Goal: Information Seeking & Learning: Learn about a topic

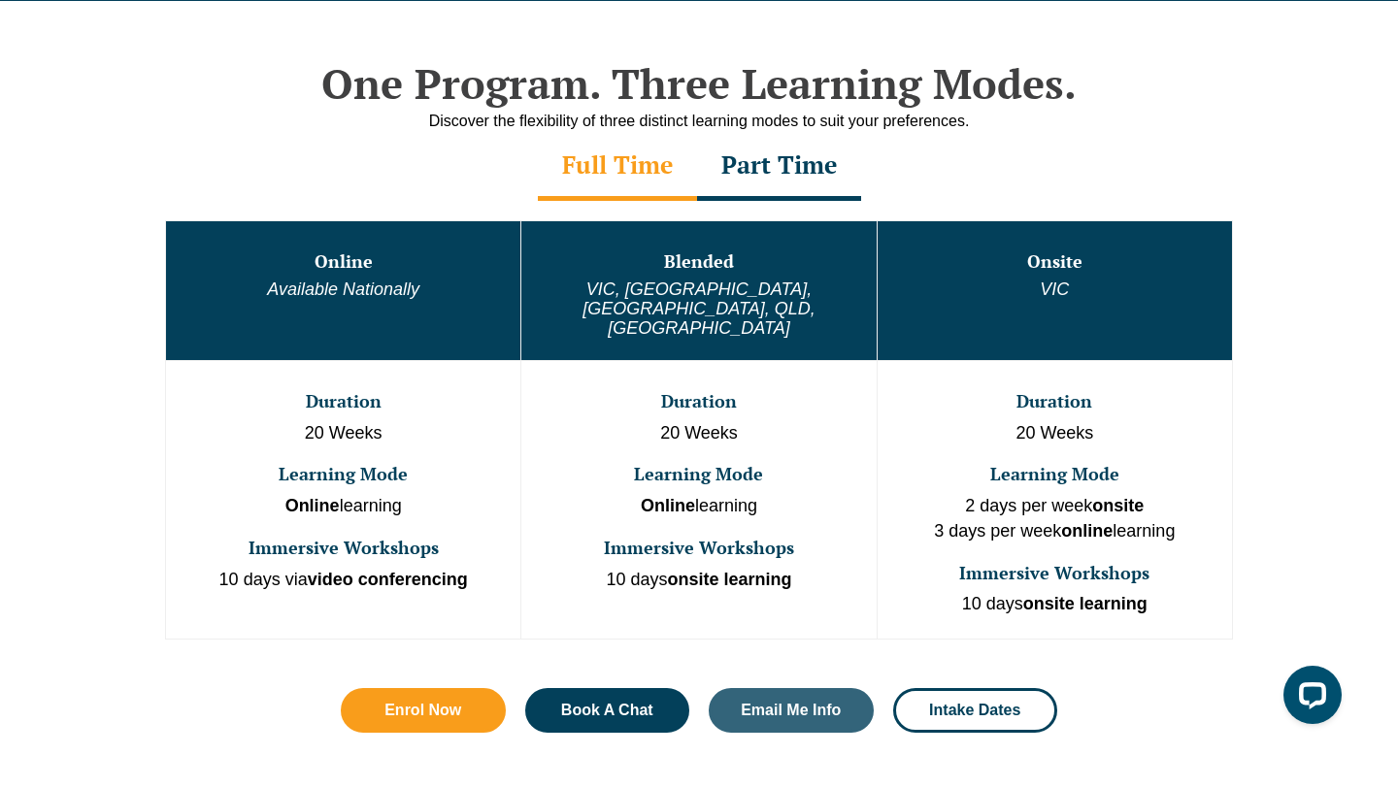
scroll to position [988, 0]
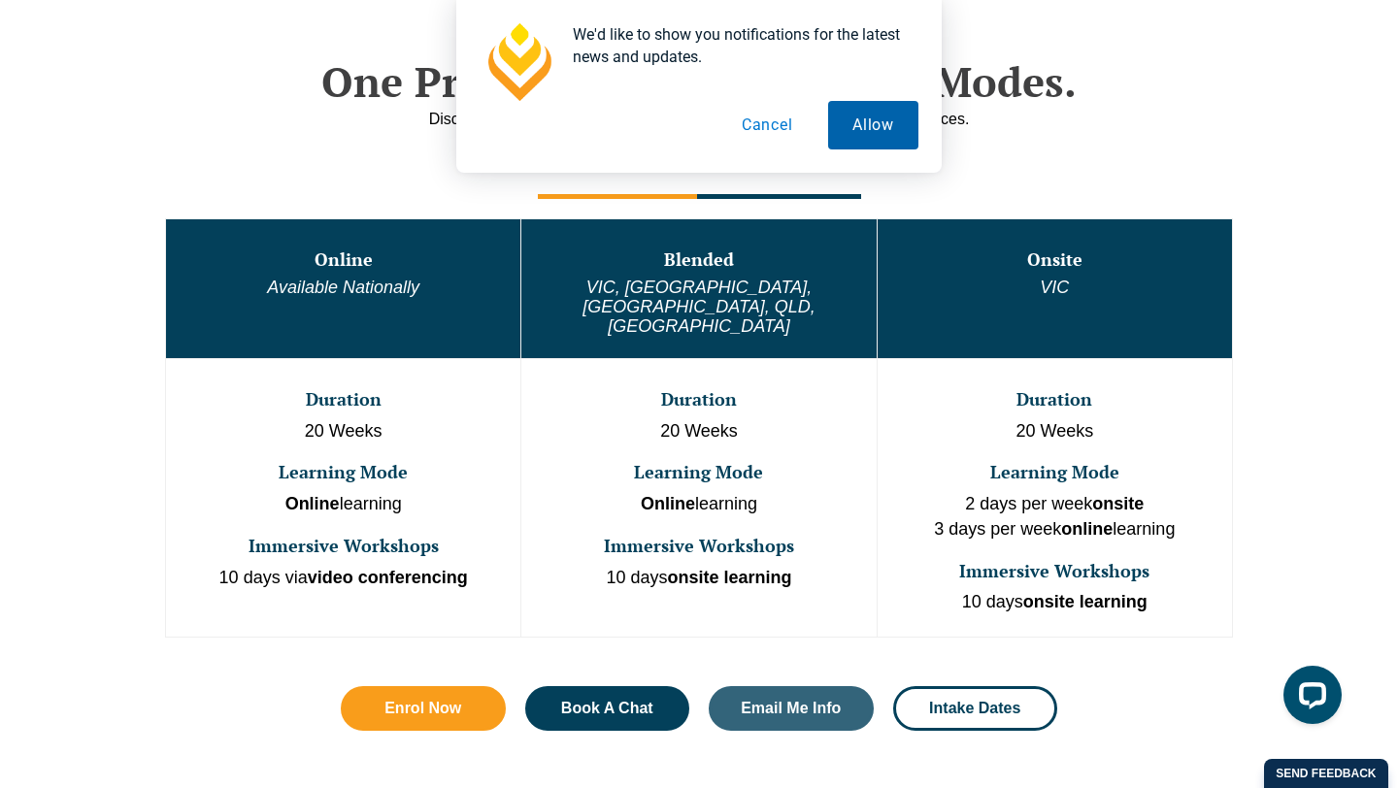
click at [883, 142] on button "Allow" at bounding box center [873, 125] width 90 height 49
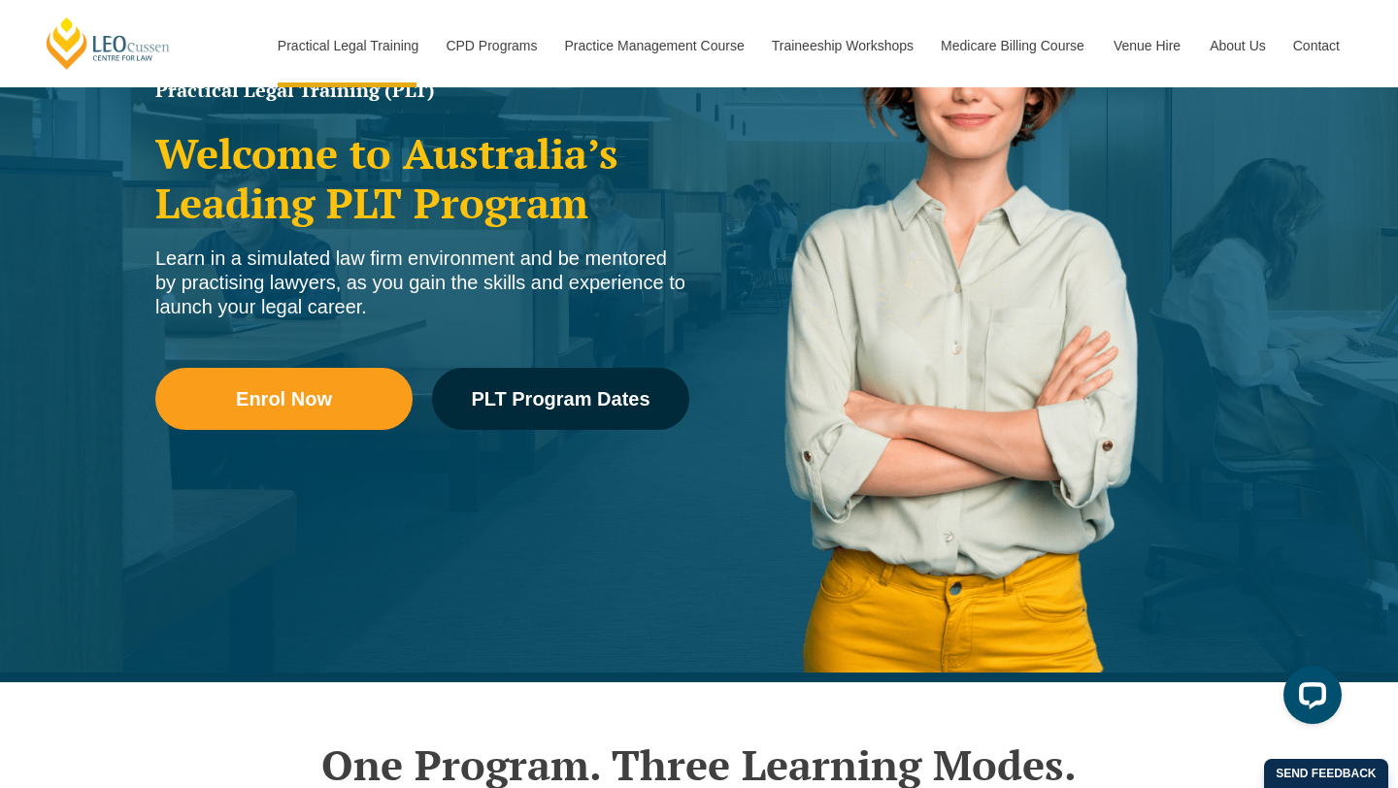
scroll to position [332, 0]
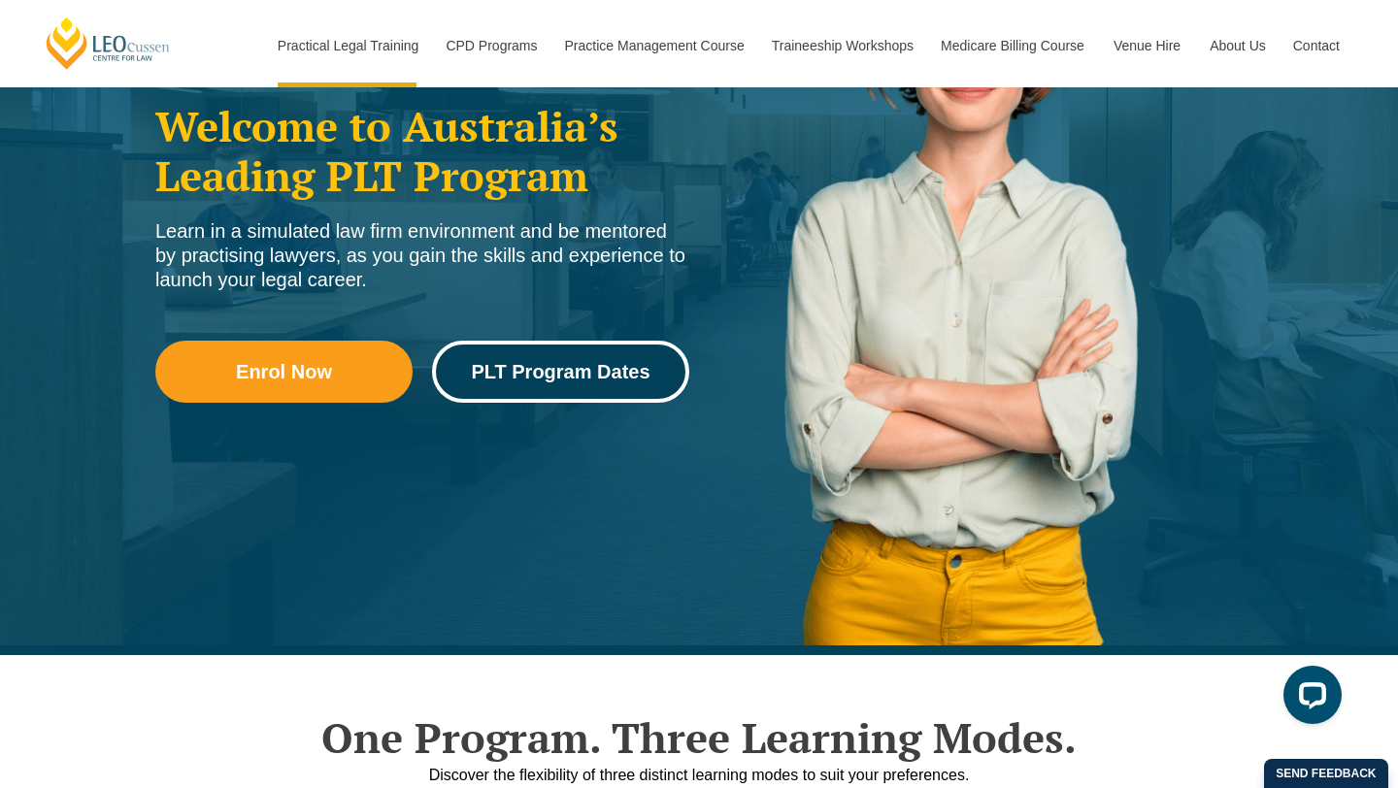
click at [597, 380] on span "PLT Program Dates" at bounding box center [560, 371] width 179 height 19
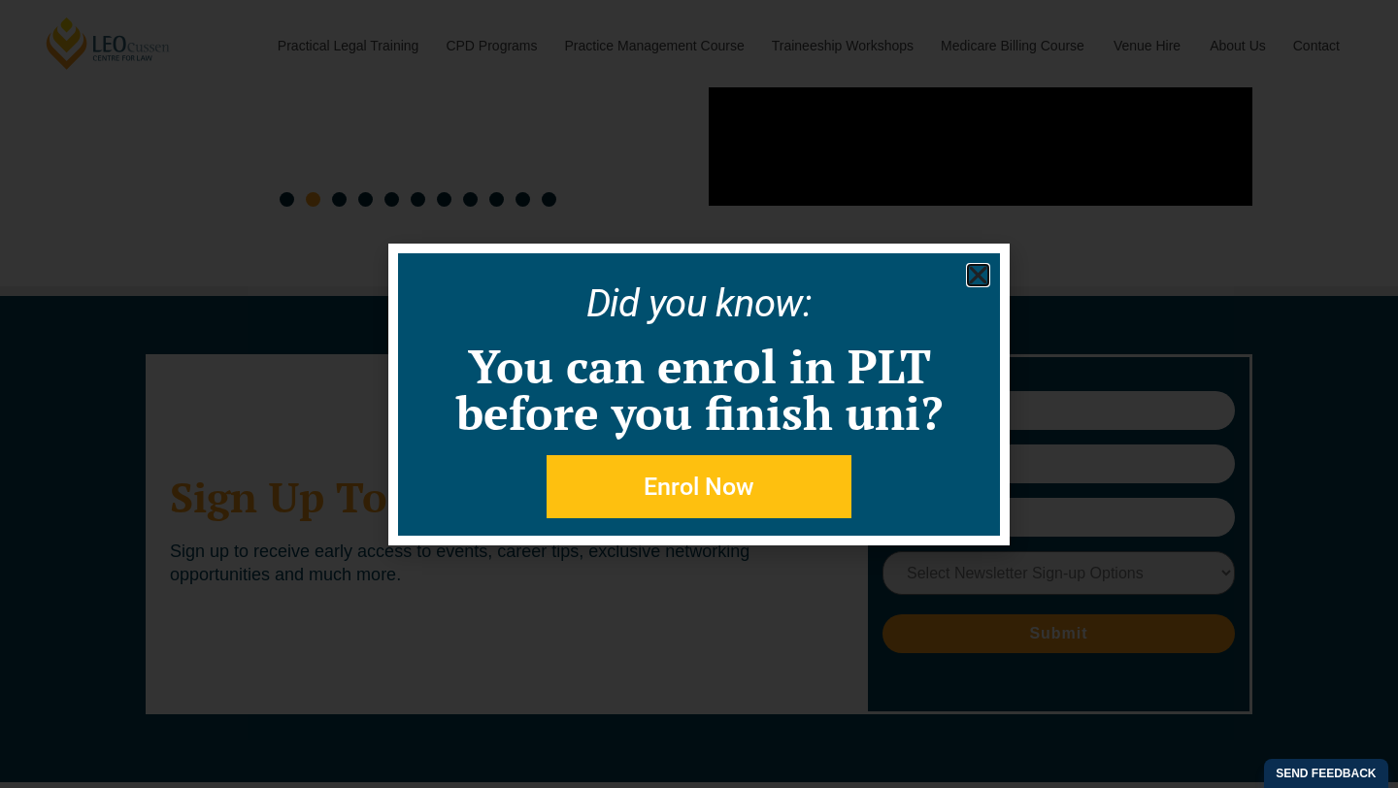
scroll to position [10587, 0]
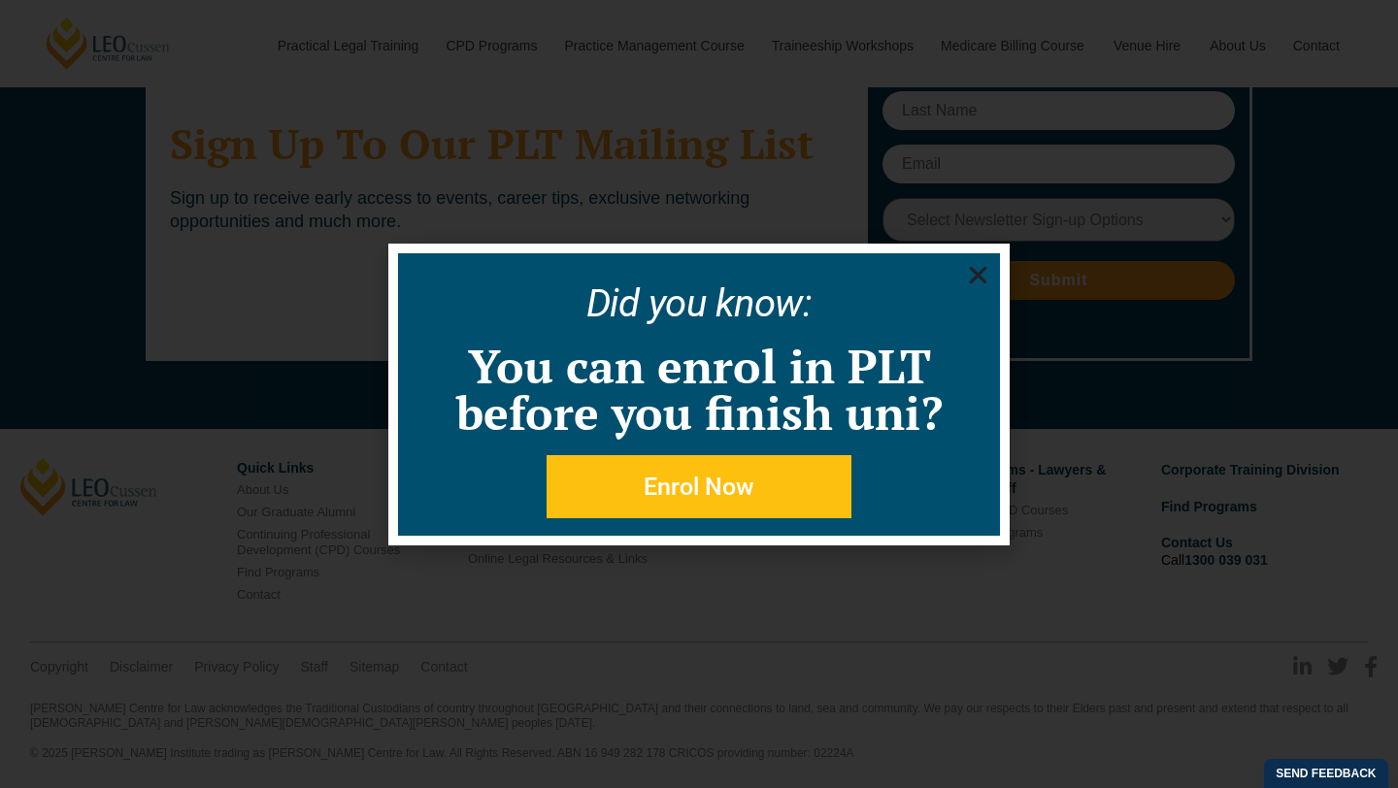
click at [983, 266] on icon "Close" at bounding box center [978, 275] width 24 height 24
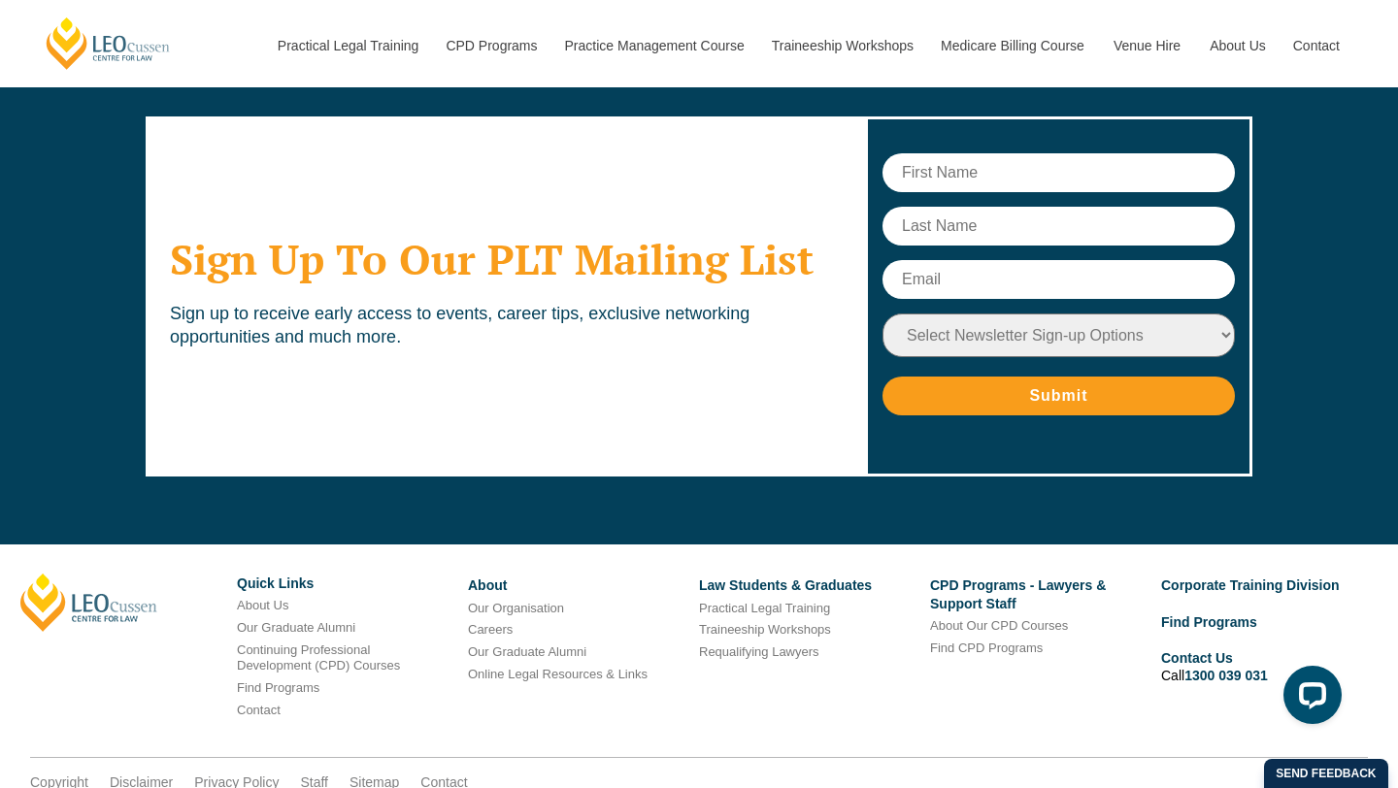
scroll to position [10462, 0]
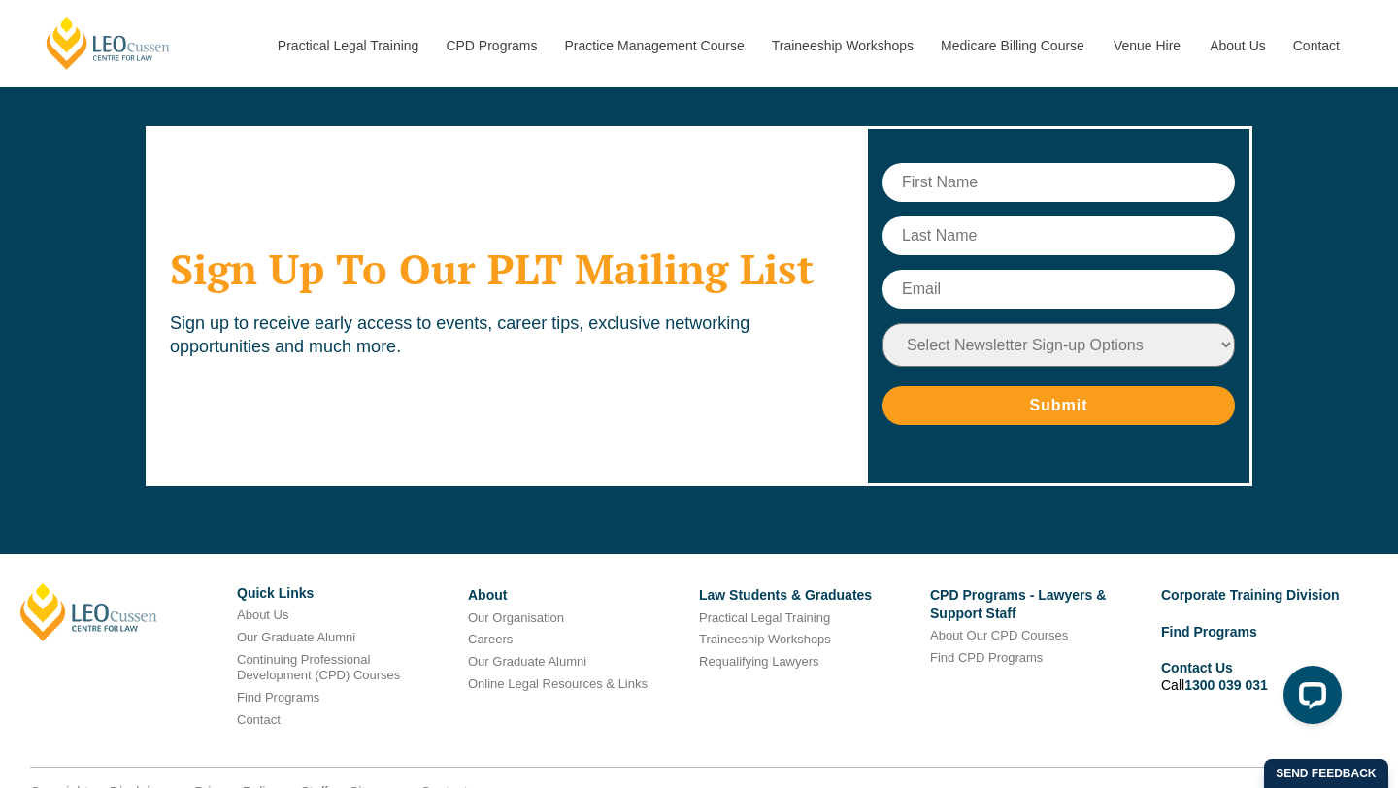
click at [992, 350] on select "Select Newsletter Sign-up Options Practical Legal Training - VIC Practical Lega…" at bounding box center [1058, 345] width 352 height 44
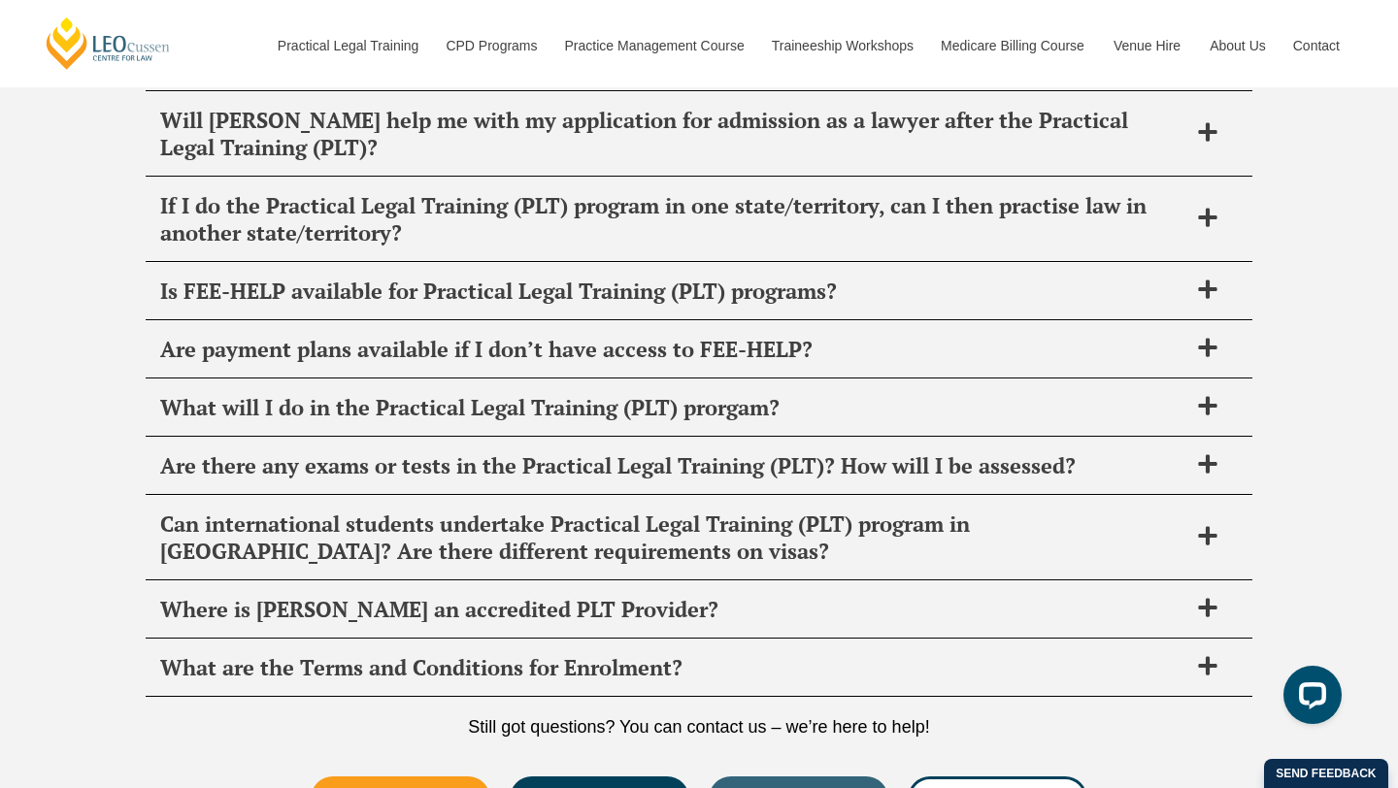
scroll to position [8036, 0]
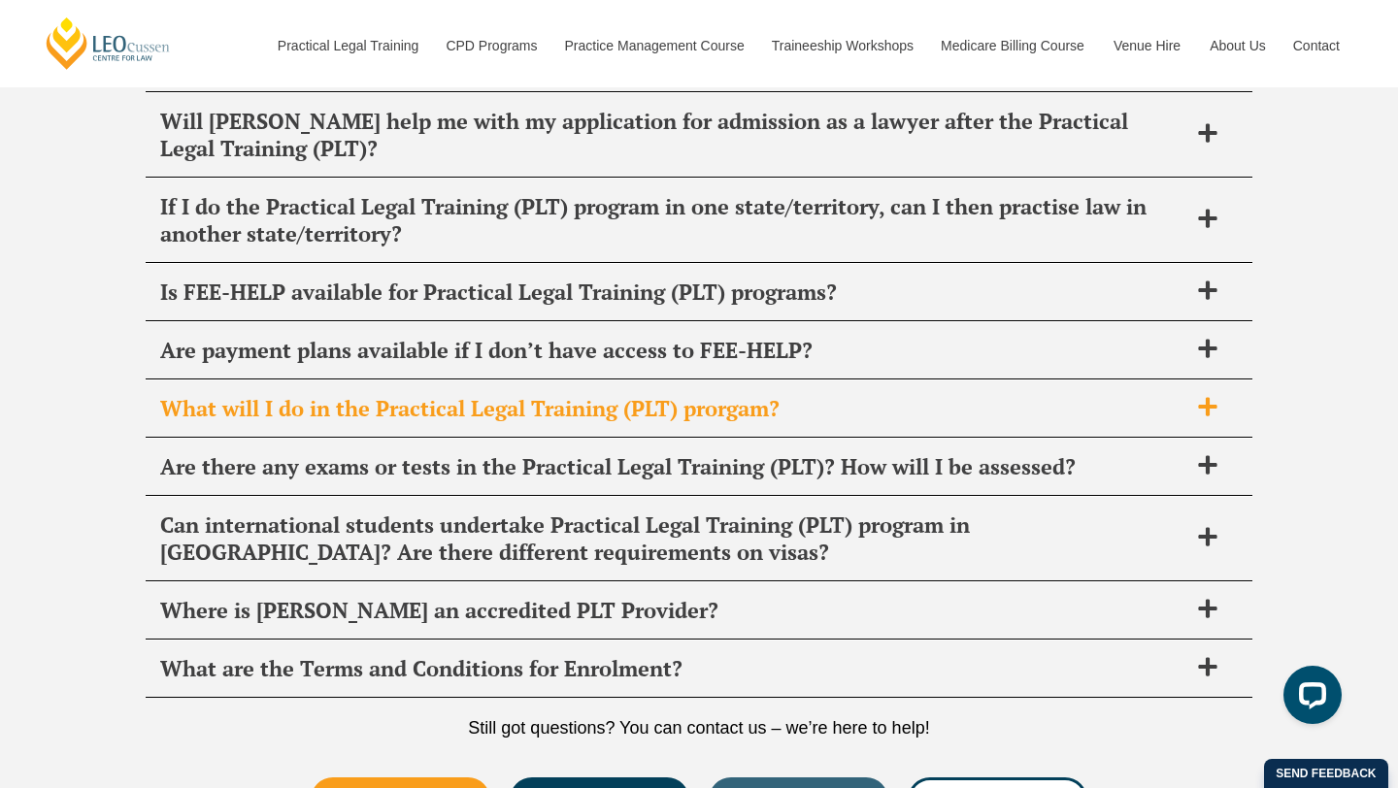
click at [1195, 413] on span at bounding box center [1207, 408] width 41 height 24
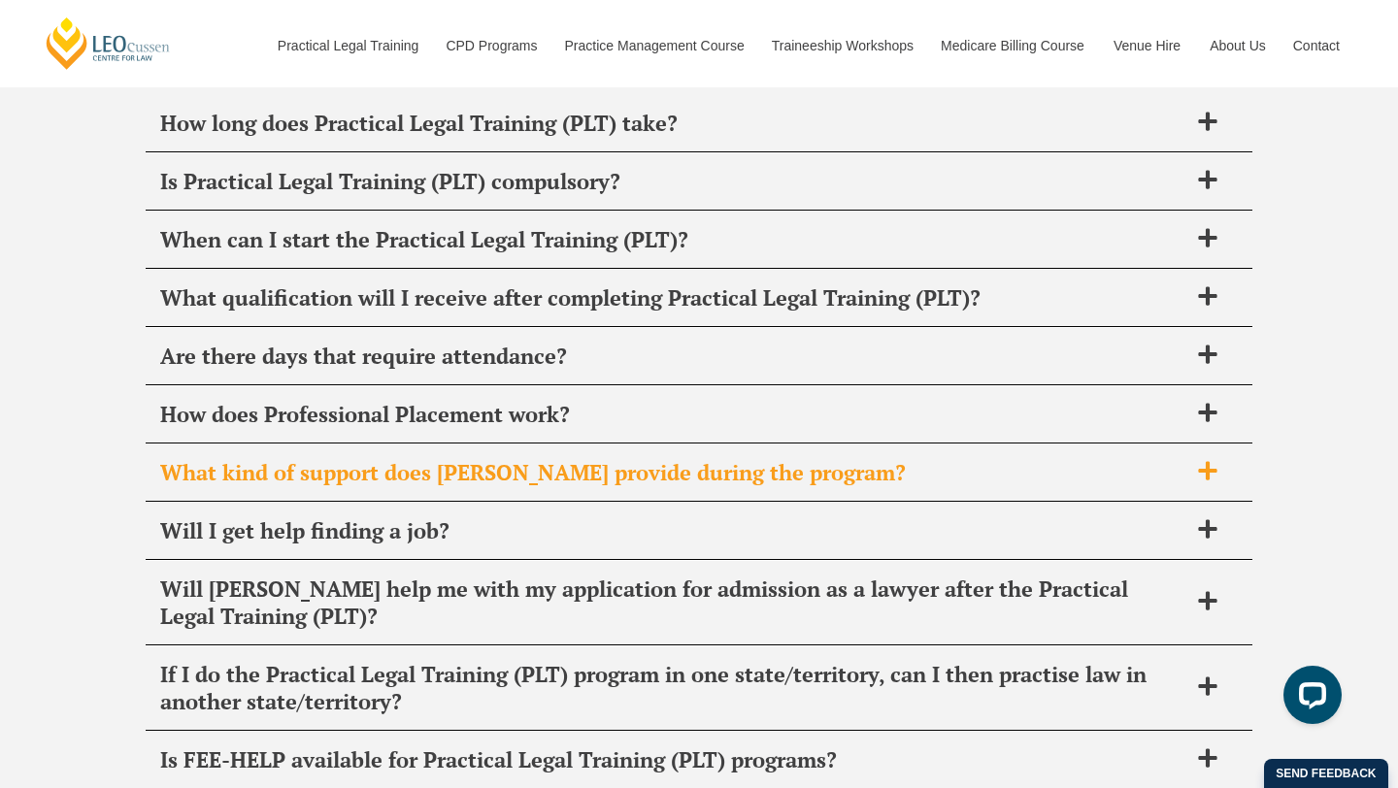
scroll to position [7543, 0]
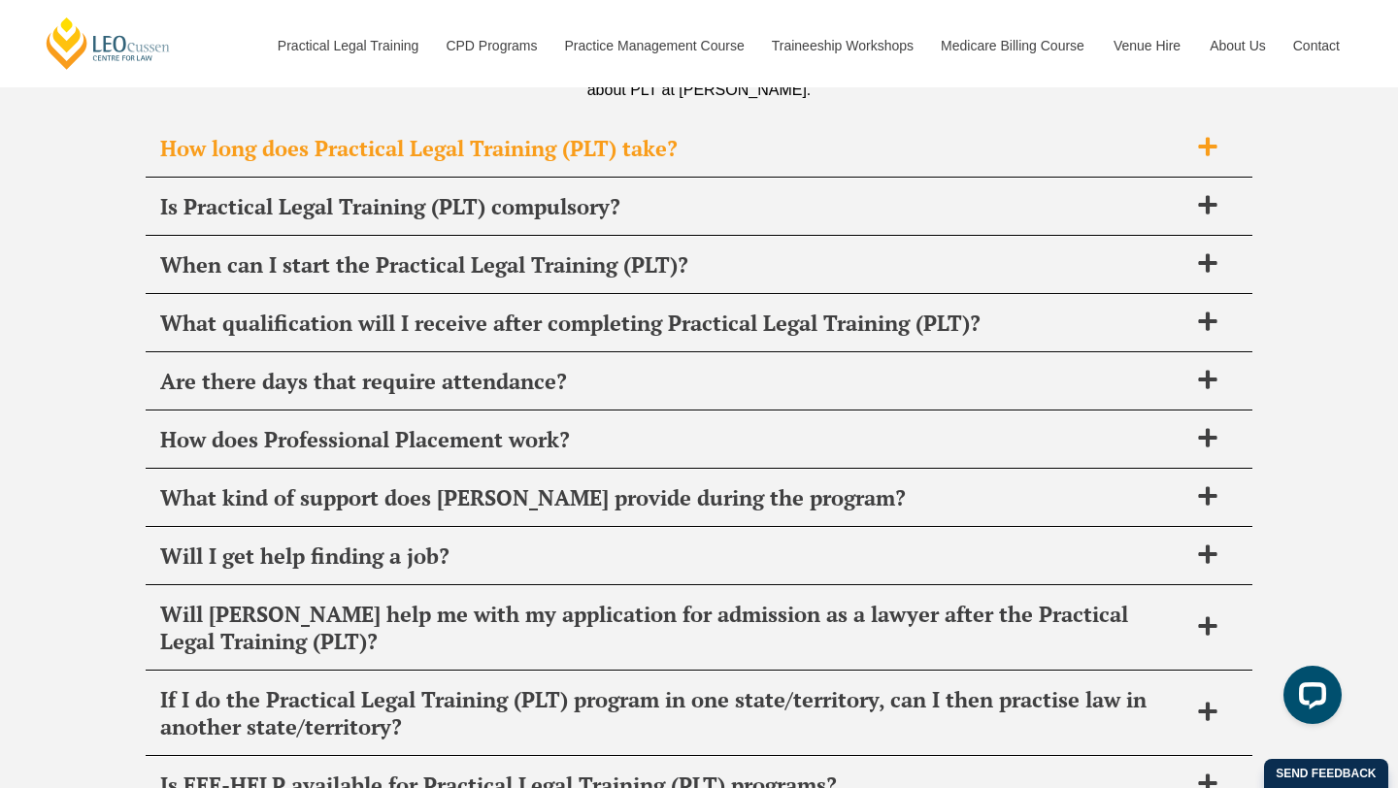
click at [857, 158] on span "How long does Practical Legal Training (PLT) take?" at bounding box center [673, 148] width 1027 height 27
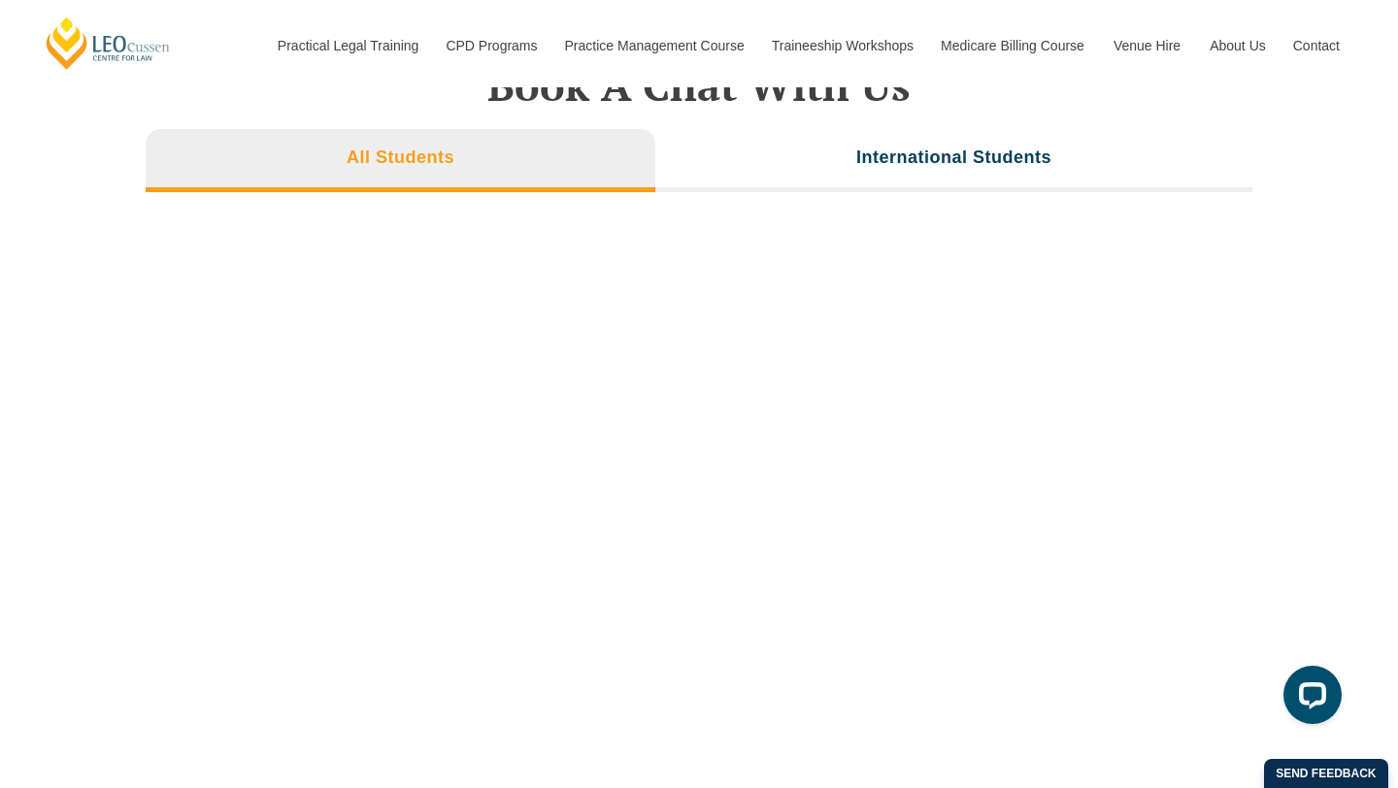
scroll to position [6575, 0]
click at [857, 158] on h3 "International Students" at bounding box center [953, 157] width 195 height 22
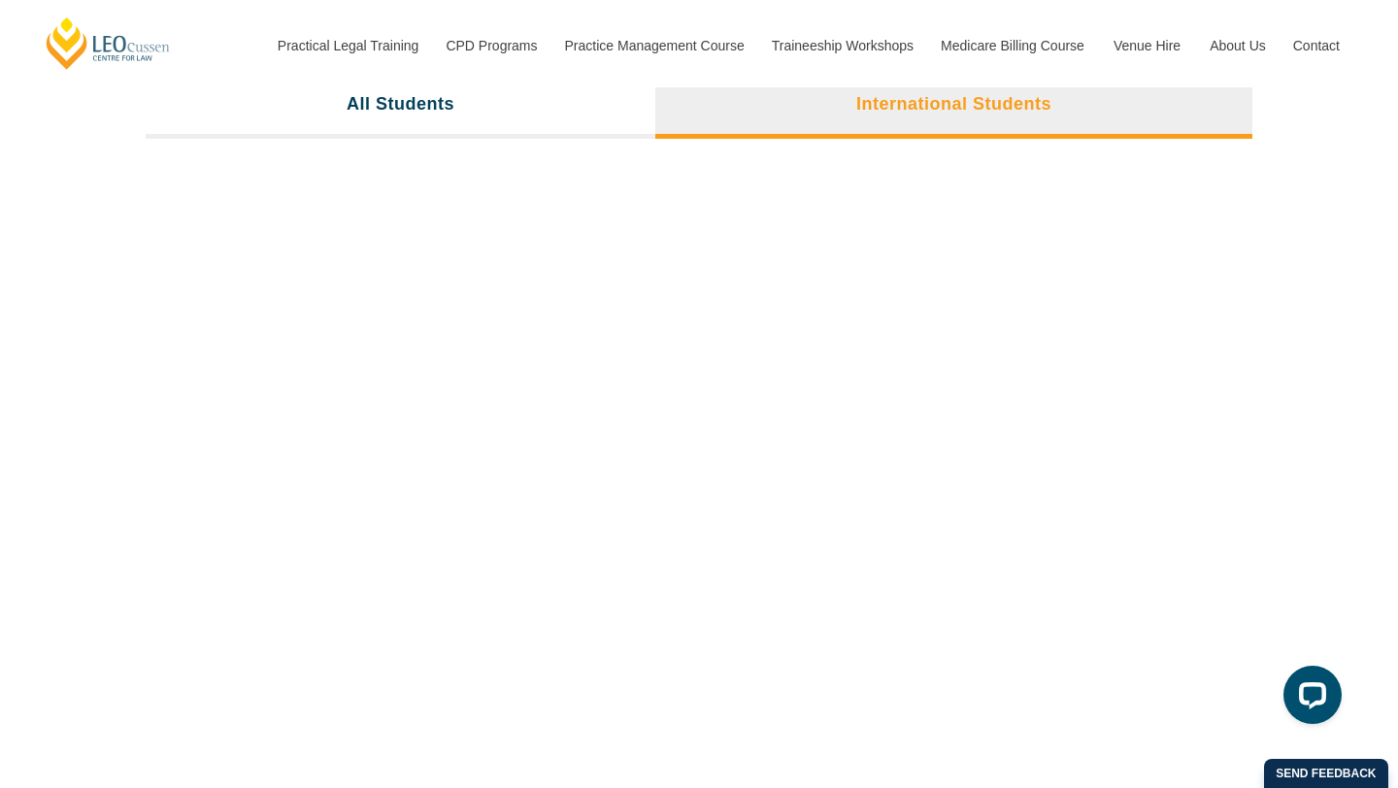
scroll to position [6651, 0]
